Goal: Transaction & Acquisition: Purchase product/service

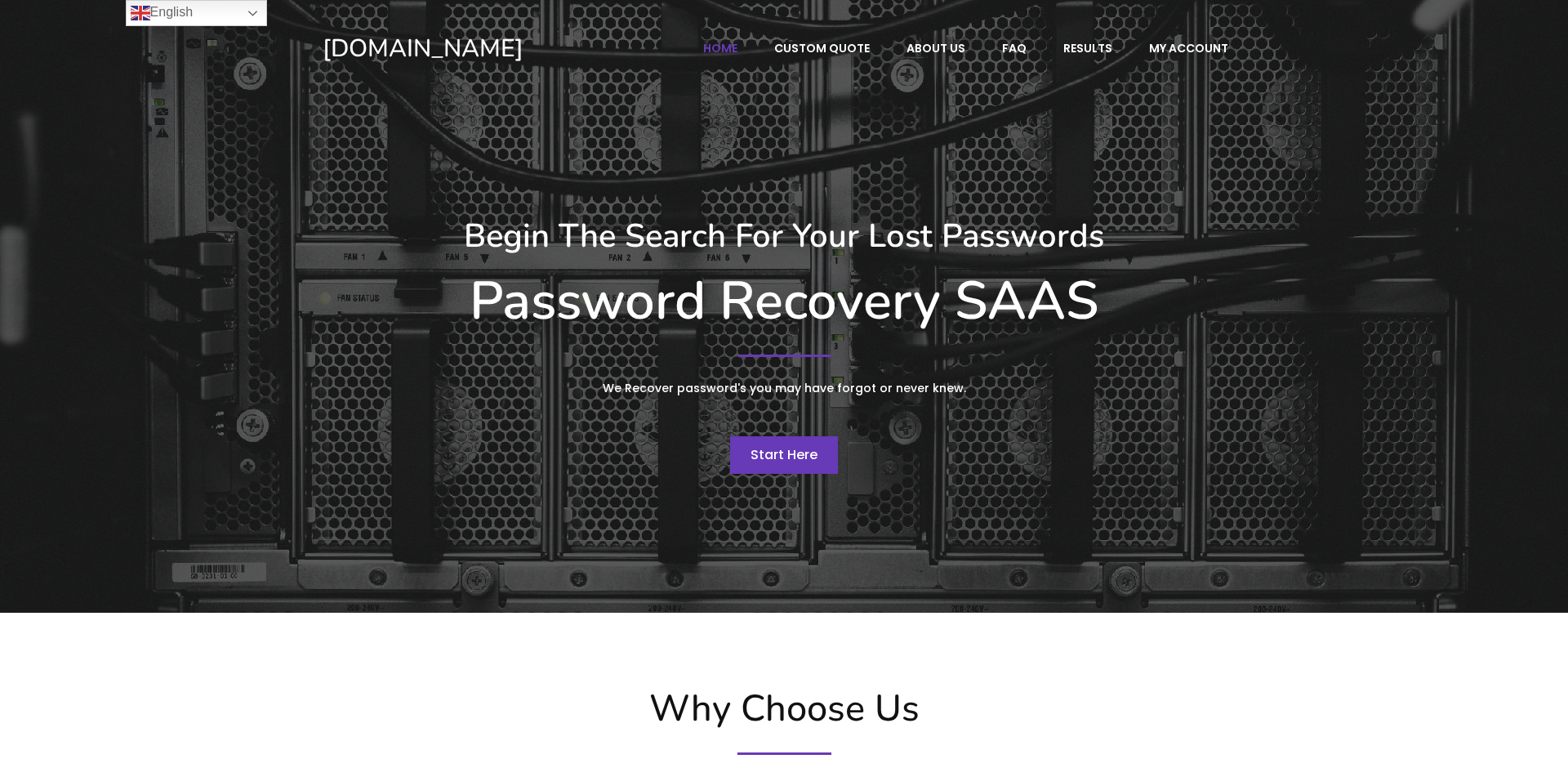
click at [766, 451] on span "Start Here" at bounding box center [784, 454] width 67 height 19
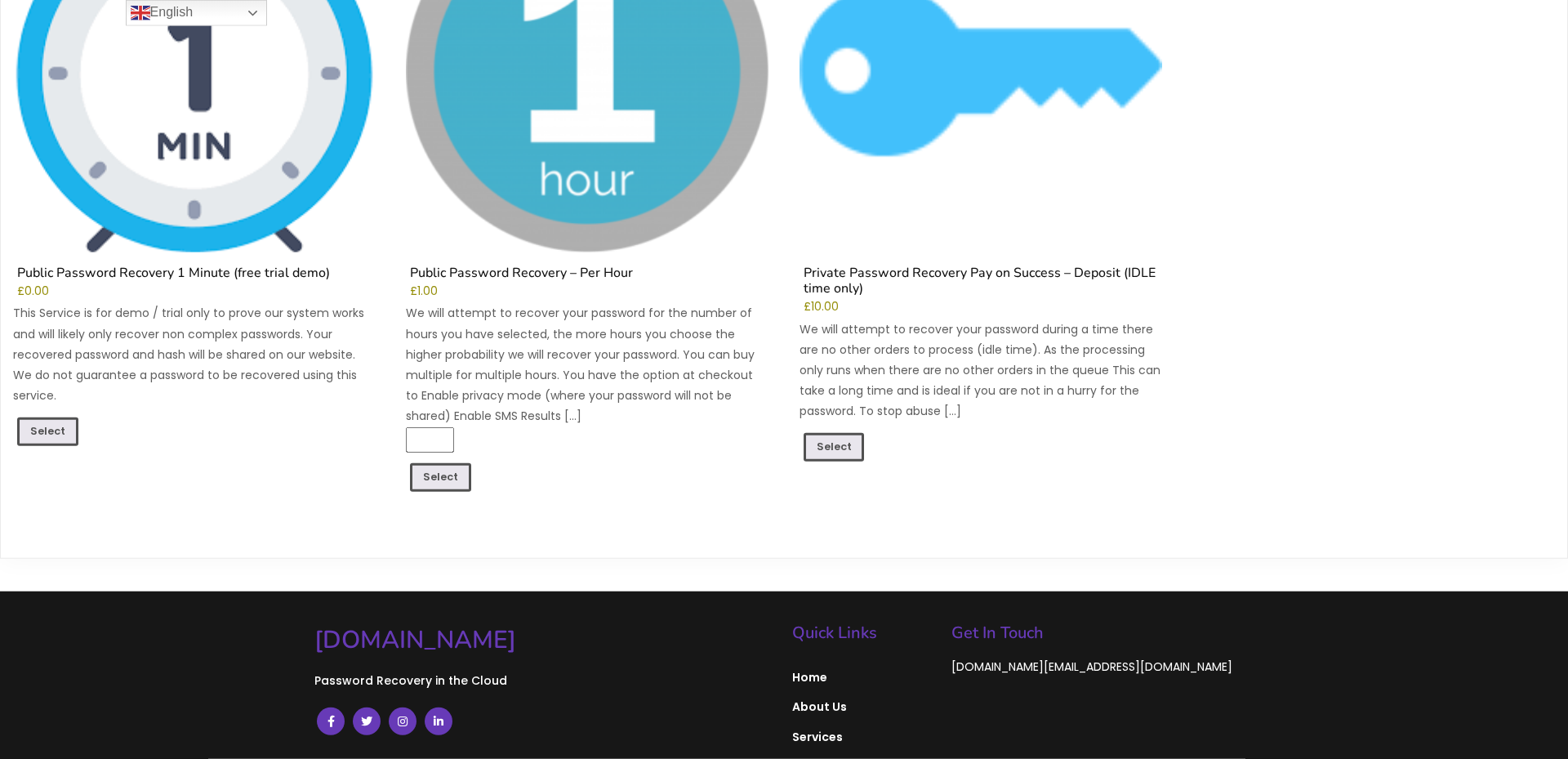
scroll to position [373, 0]
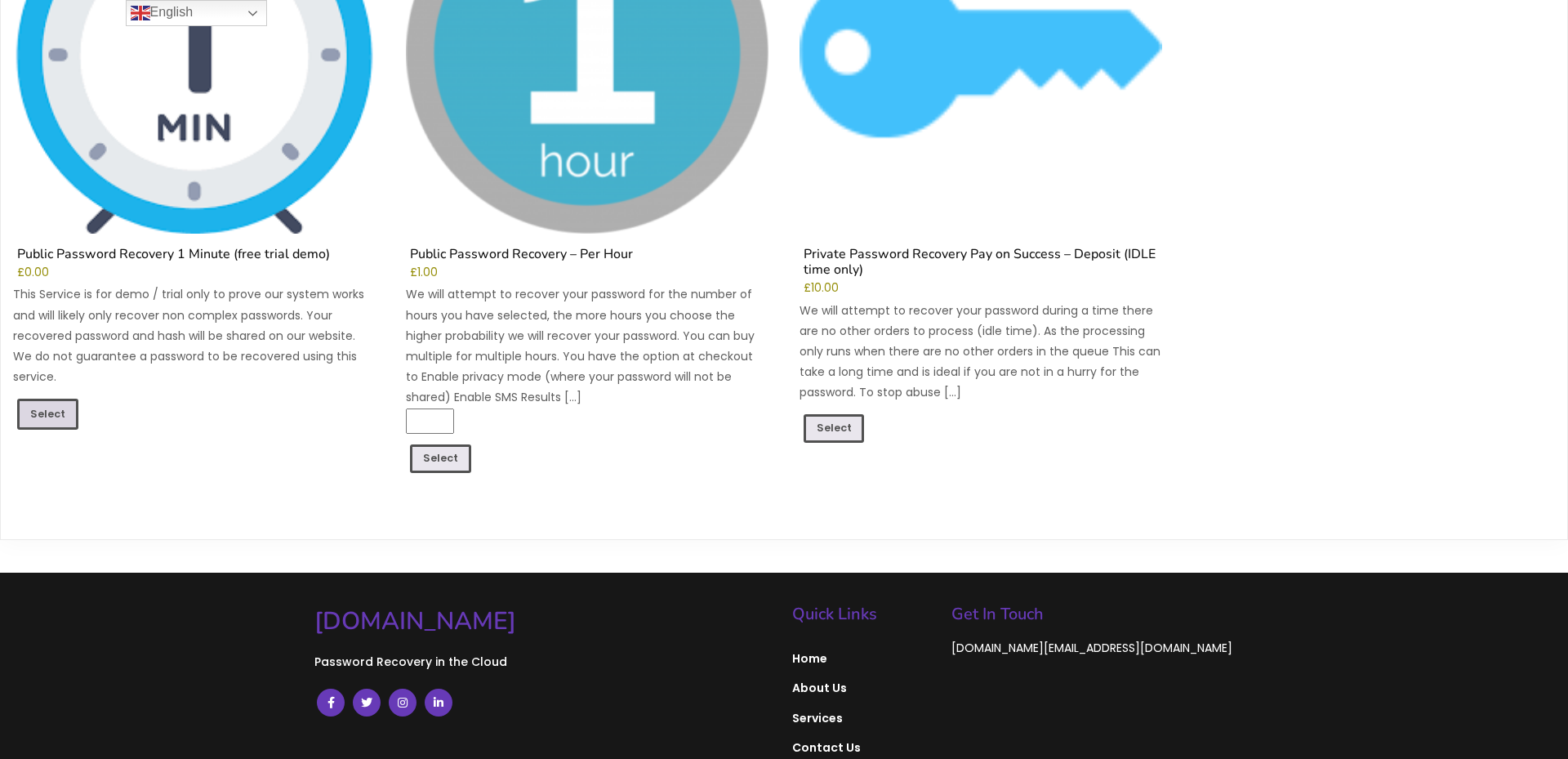
click at [57, 409] on link "Select" at bounding box center [47, 414] width 61 height 31
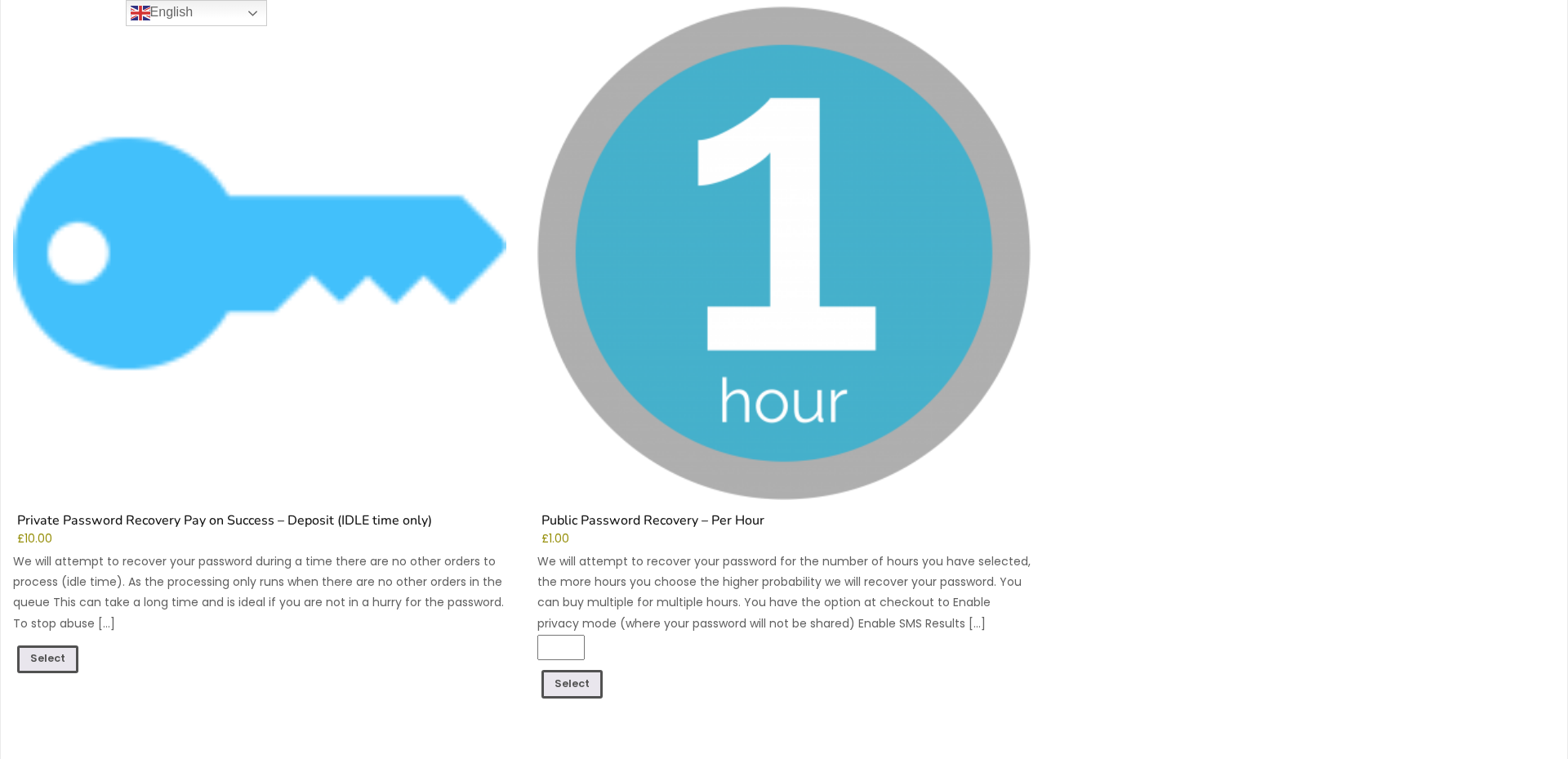
scroll to position [465, 0]
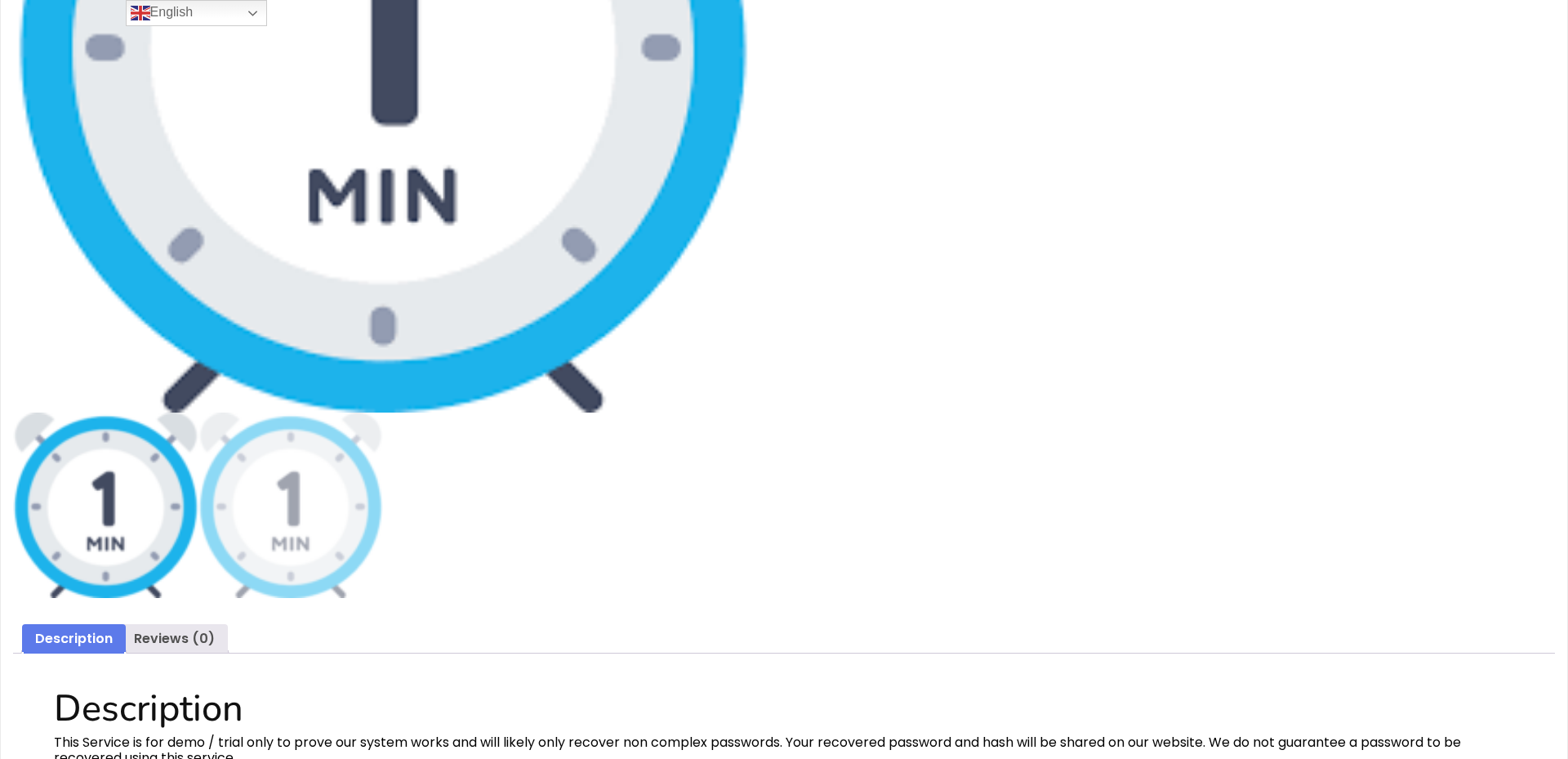
click at [142, 438] on img at bounding box center [106, 505] width 185 height 185
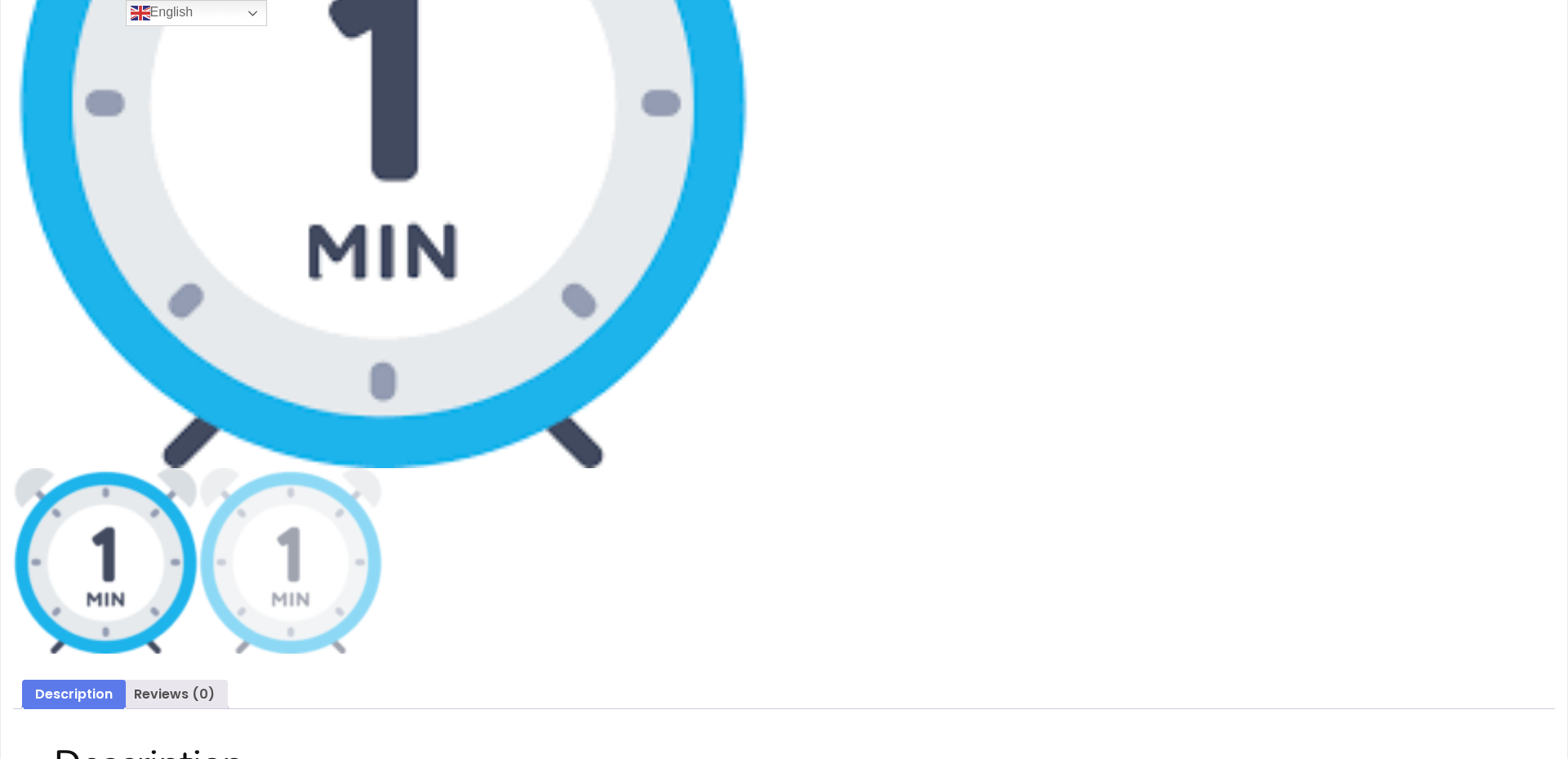
scroll to position [0, 0]
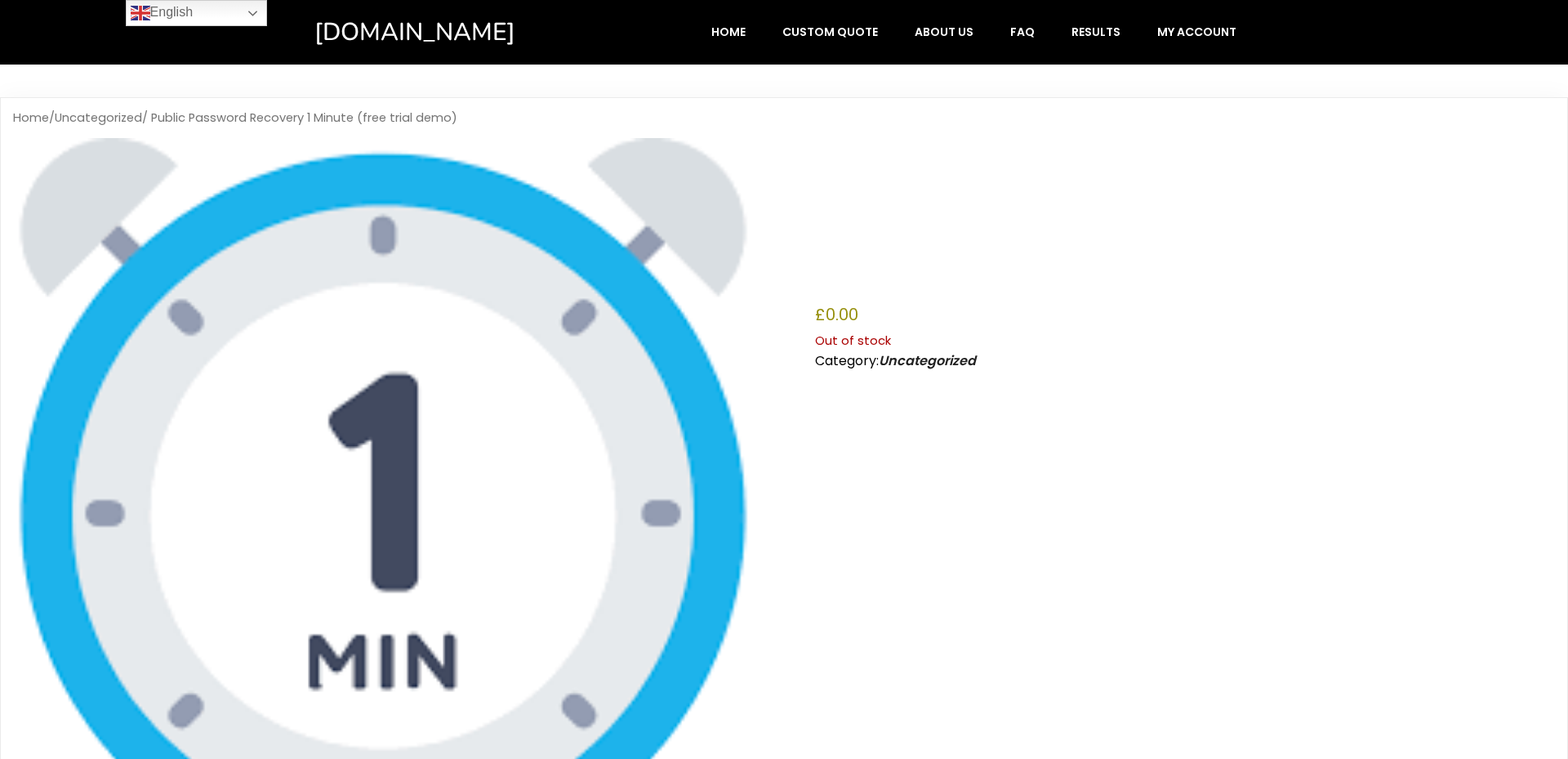
click at [627, 384] on img at bounding box center [383, 508] width 740 height 740
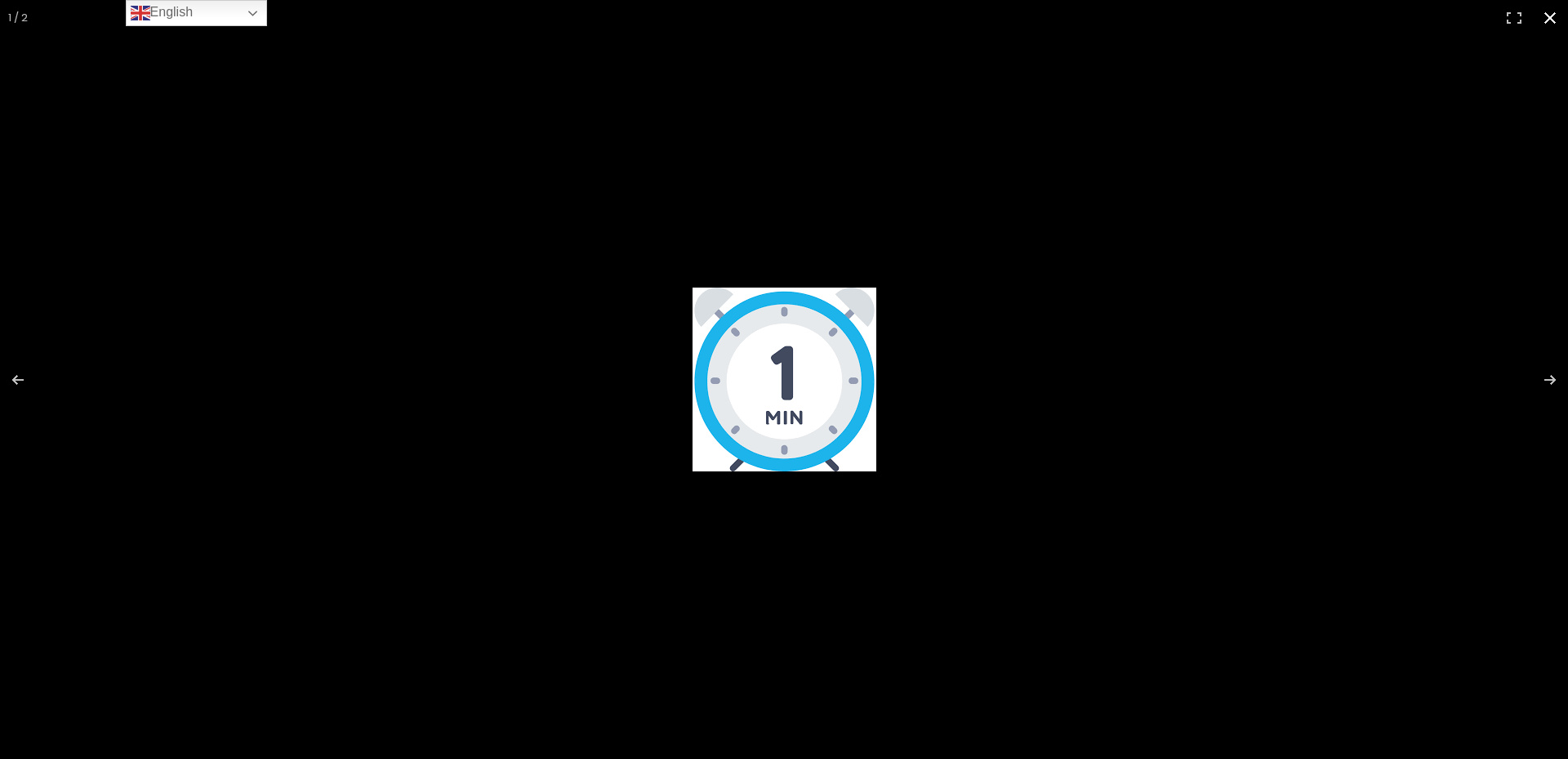
click at [532, 237] on div at bounding box center [784, 379] width 1568 height 759
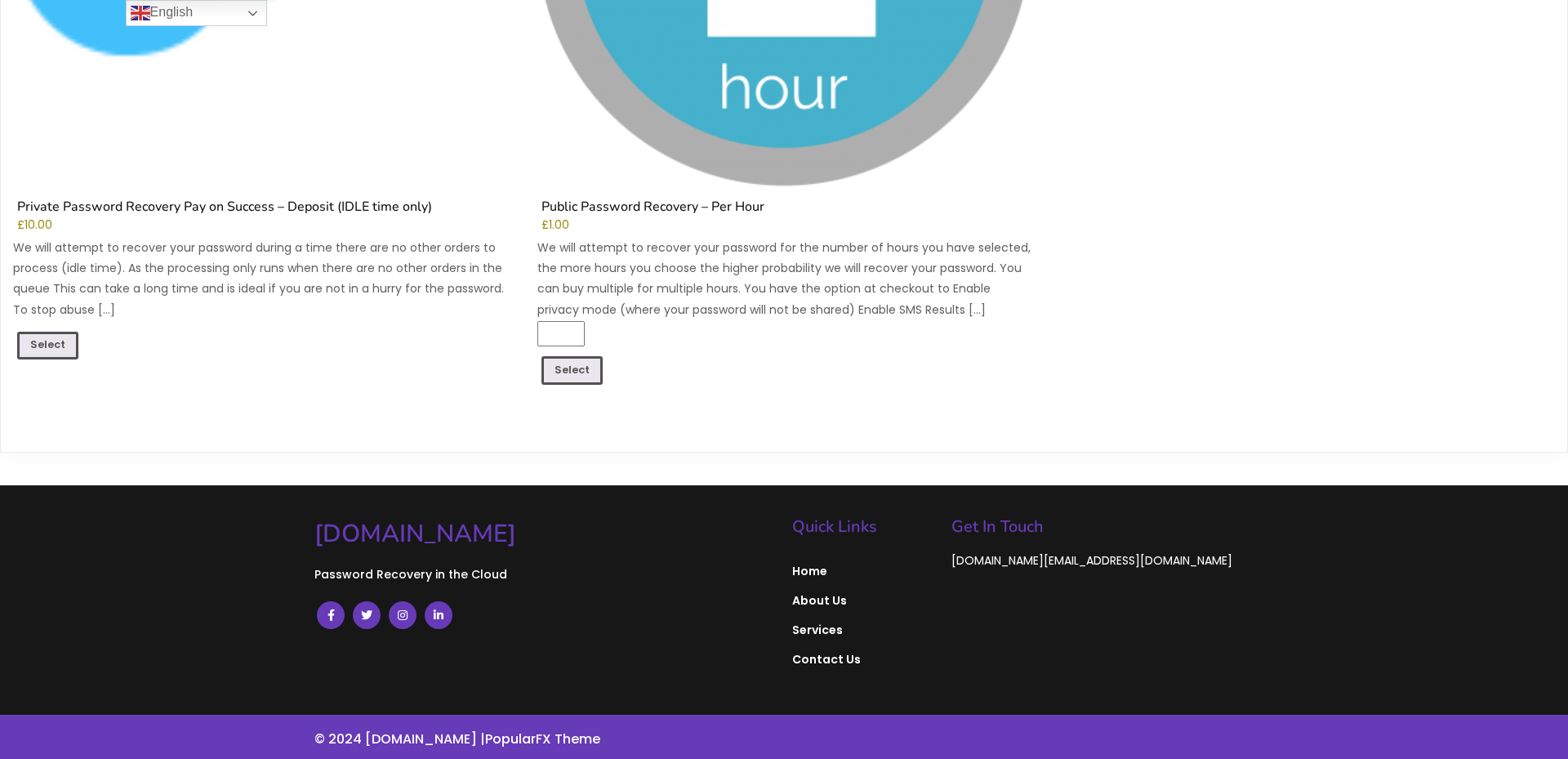
scroll to position [1623, 0]
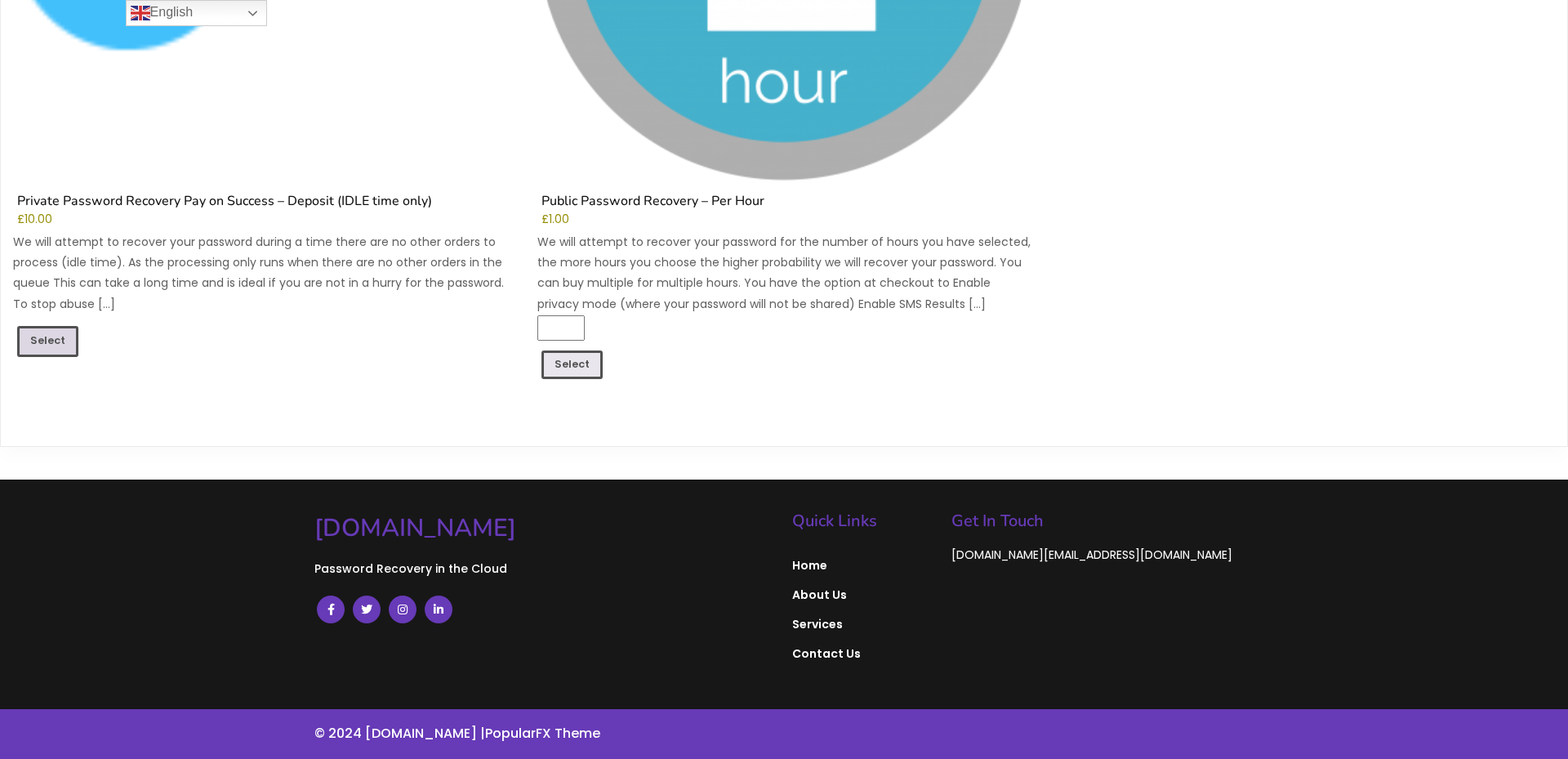
click at [47, 348] on link "Select" at bounding box center [47, 341] width 61 height 31
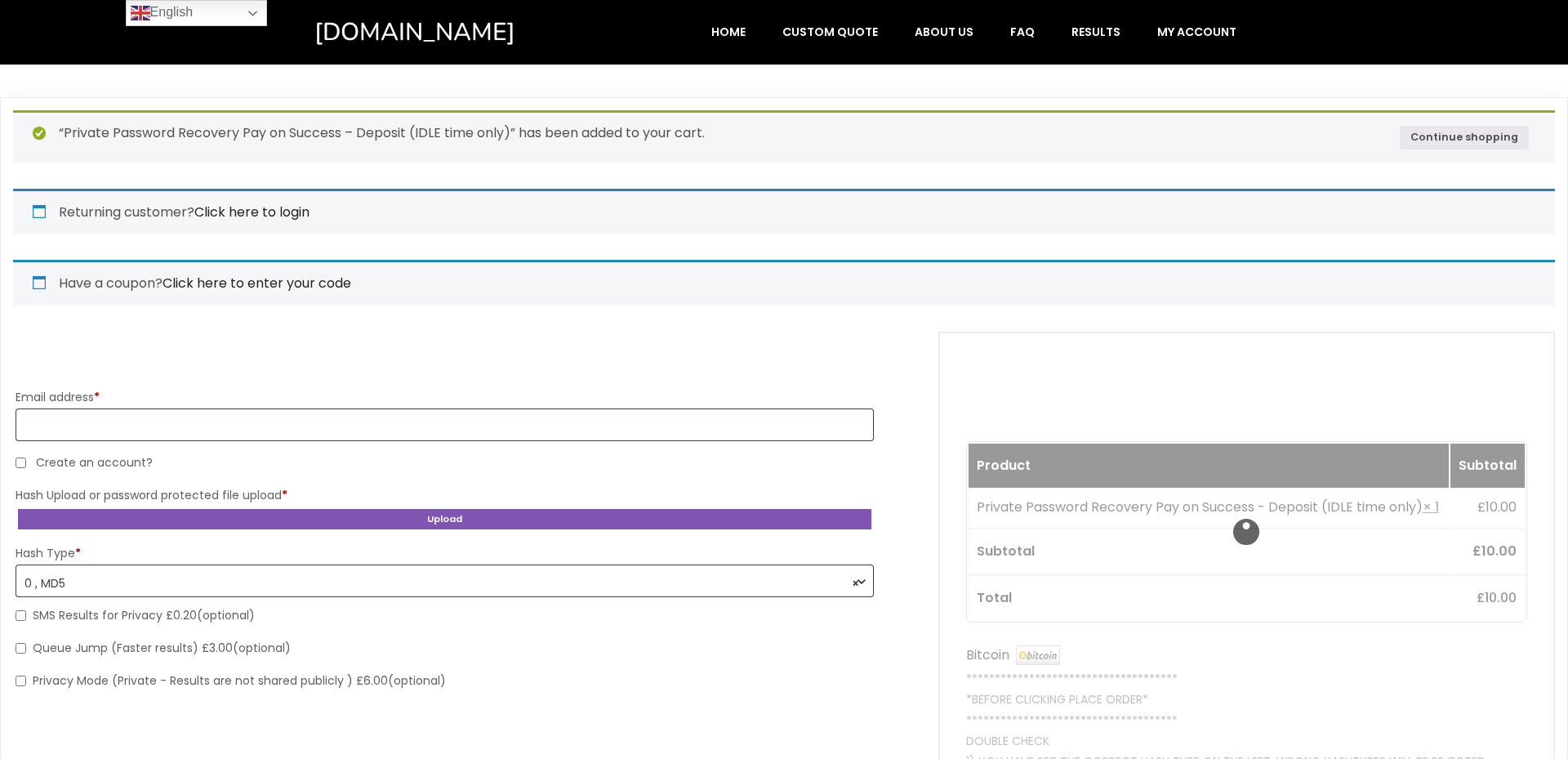
select select "*******"
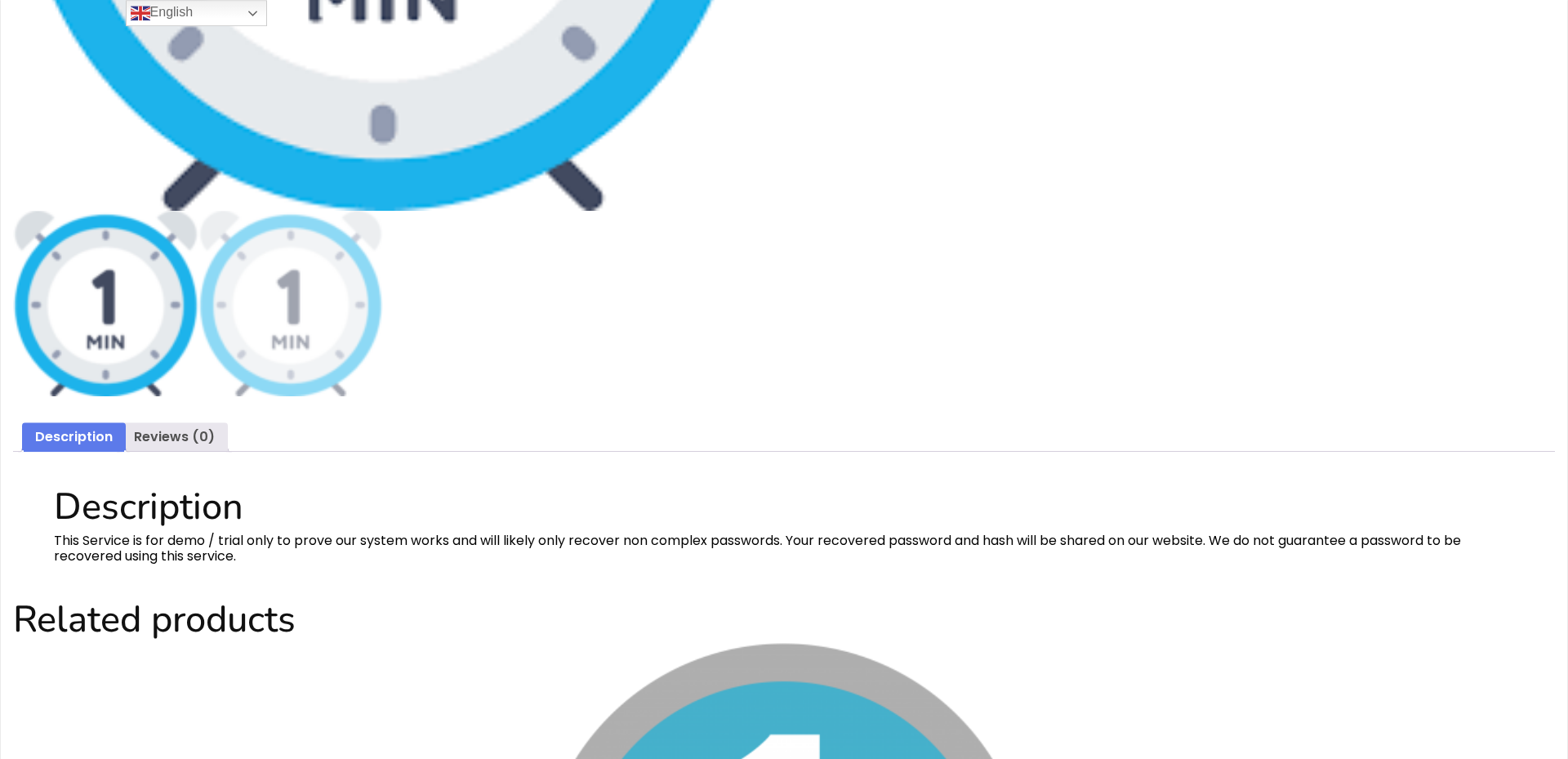
scroll to position [971, 0]
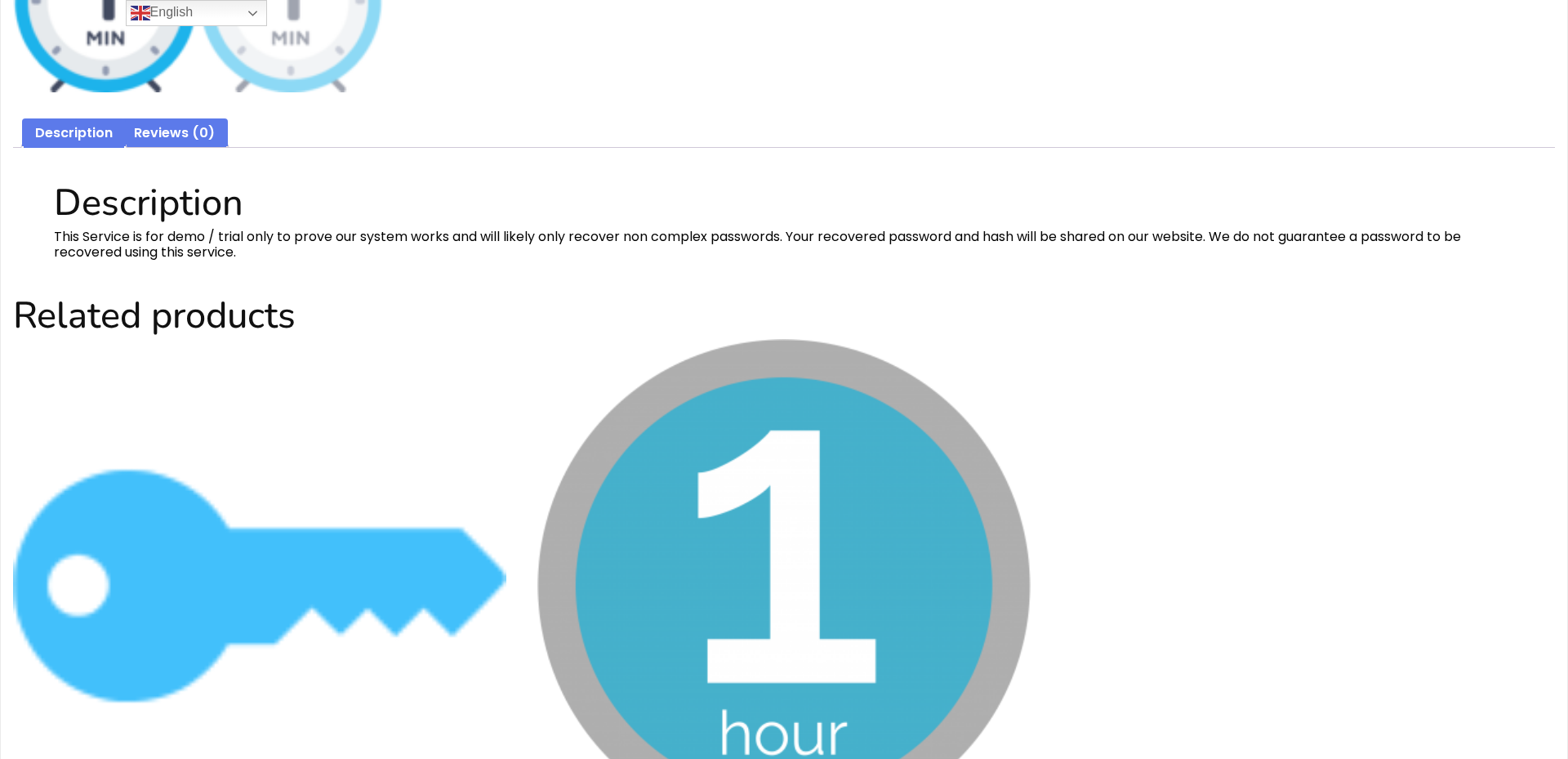
click at [187, 141] on link "Reviews (0)" at bounding box center [174, 134] width 81 height 30
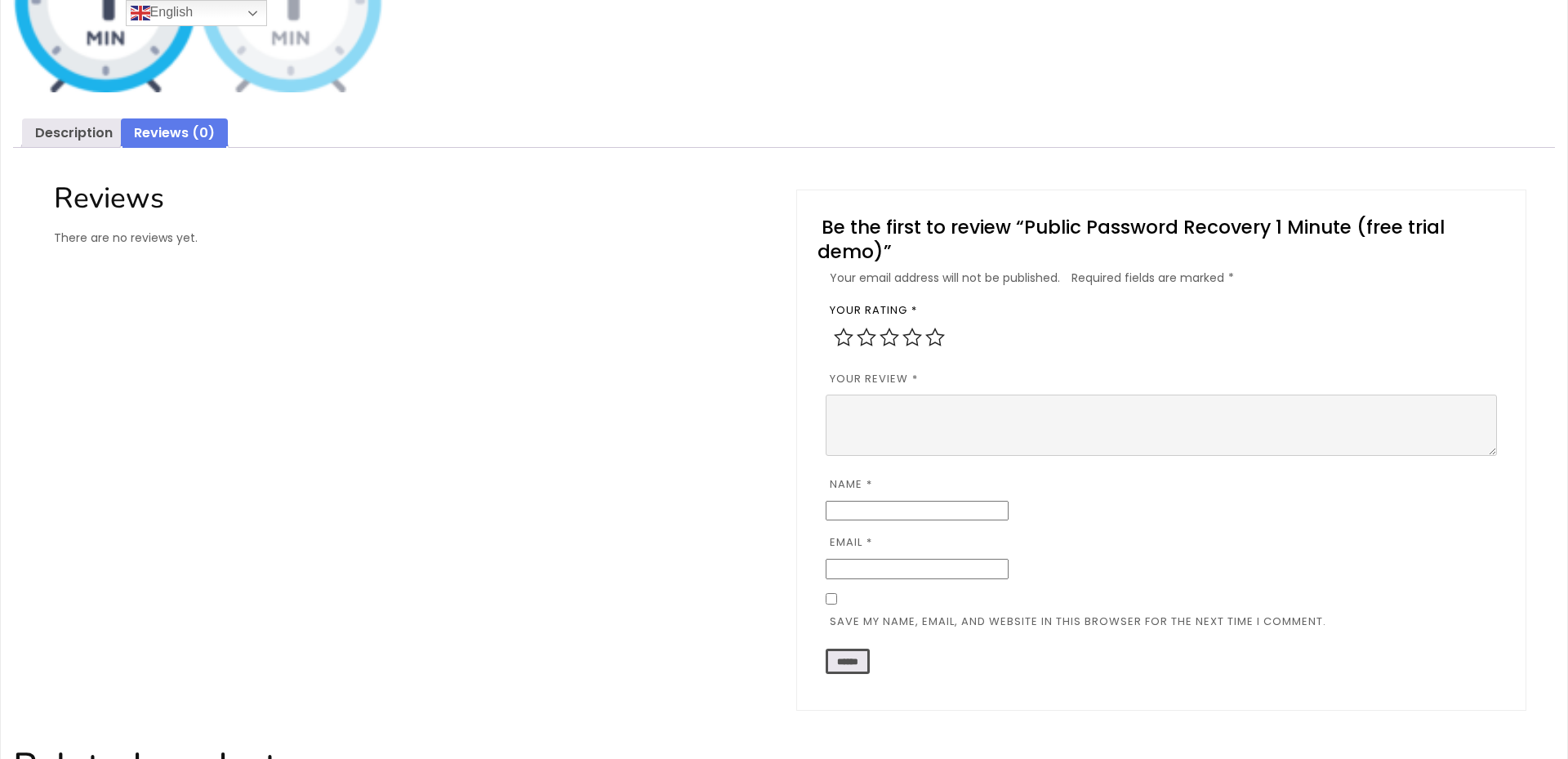
scroll to position [0, 0]
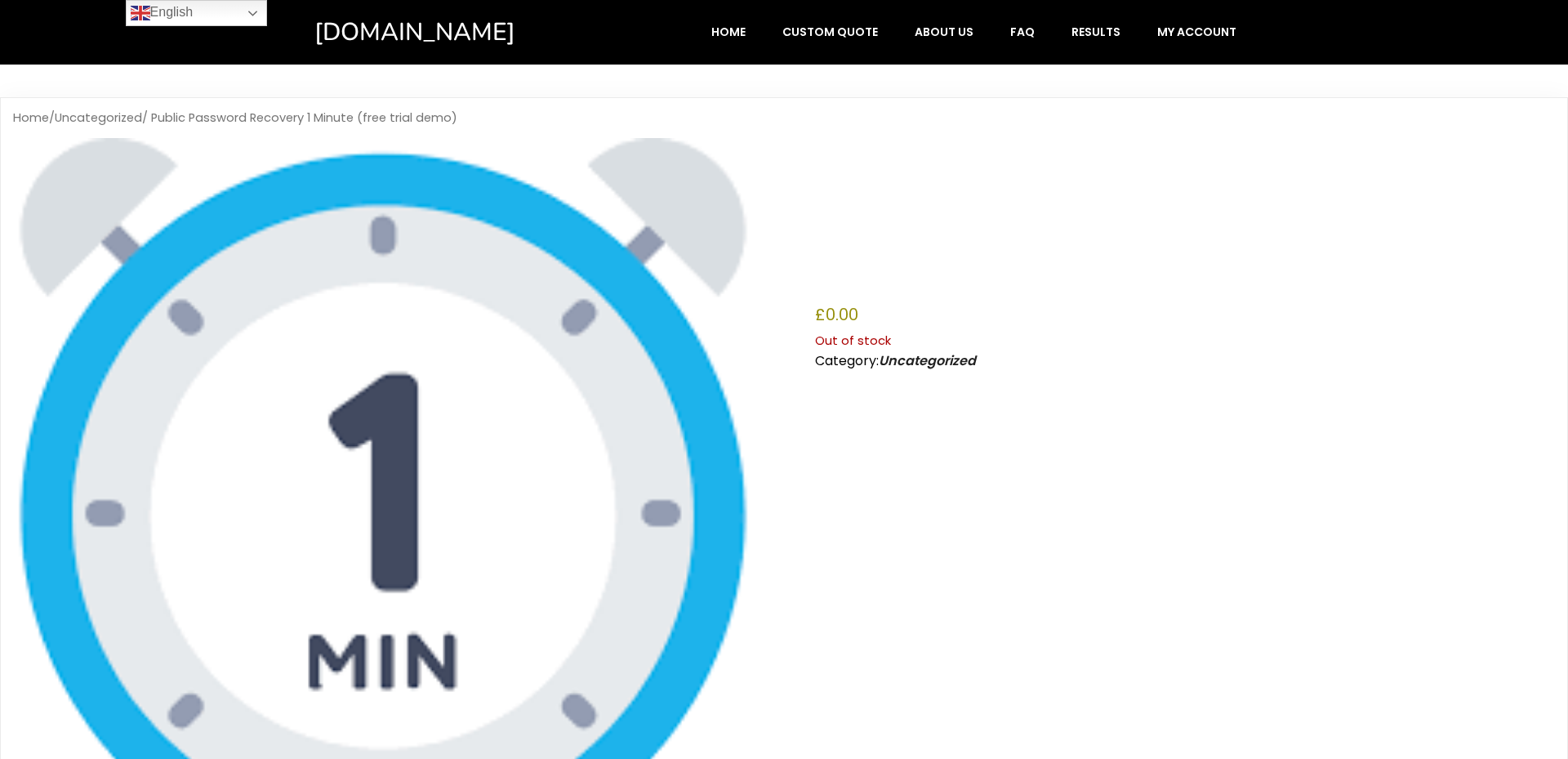
click at [254, 119] on nav "Home / Uncategorized / Public Password Recovery 1 Minute (free trial demo)" at bounding box center [784, 117] width 1542 height 15
